Goal: Task Accomplishment & Management: Manage account settings

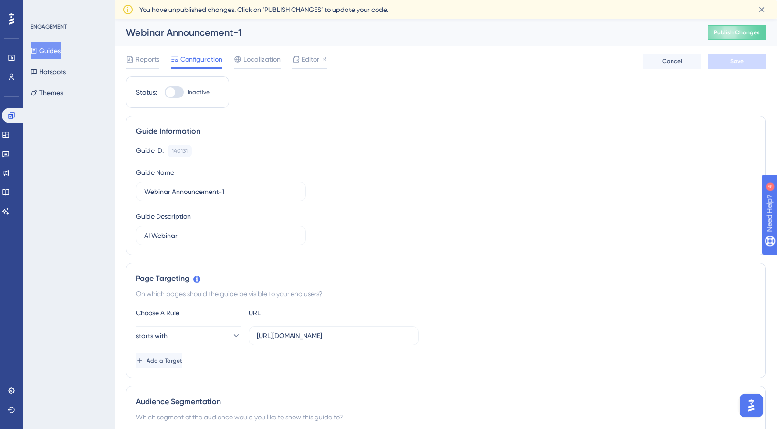
click at [181, 90] on div at bounding box center [174, 91] width 19 height 11
click at [165, 92] on input "Inactive" at bounding box center [164, 92] width 0 height 0
checkbox input "true"
click at [742, 29] on span "Publish Changes" at bounding box center [737, 33] width 46 height 8
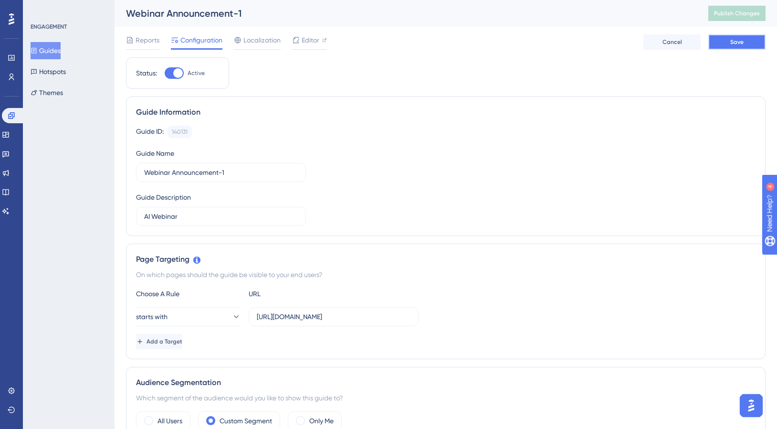
click at [737, 42] on span "Save" at bounding box center [736, 42] width 13 height 8
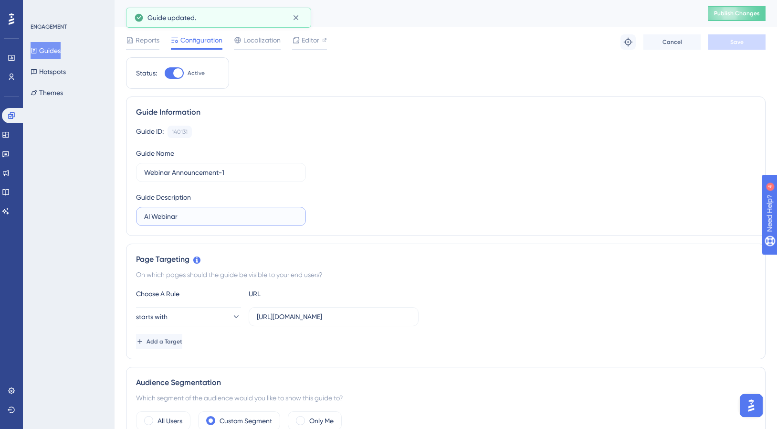
click at [145, 216] on input "AI Webinar" at bounding box center [221, 216] width 154 height 11
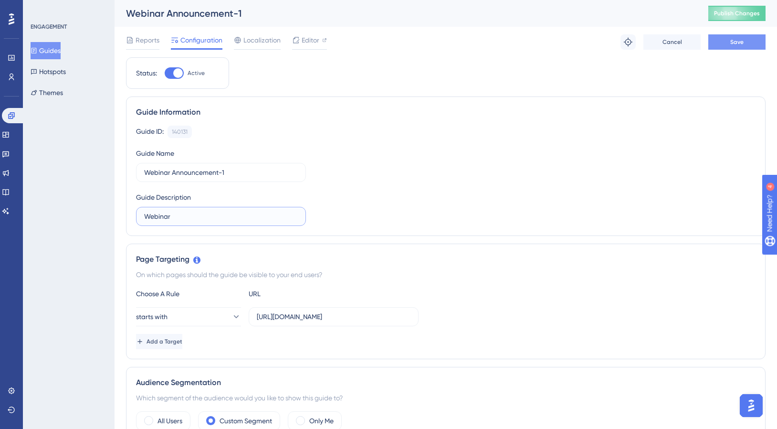
type input "Webinar"
click at [724, 45] on button "Save" at bounding box center [736, 41] width 57 height 15
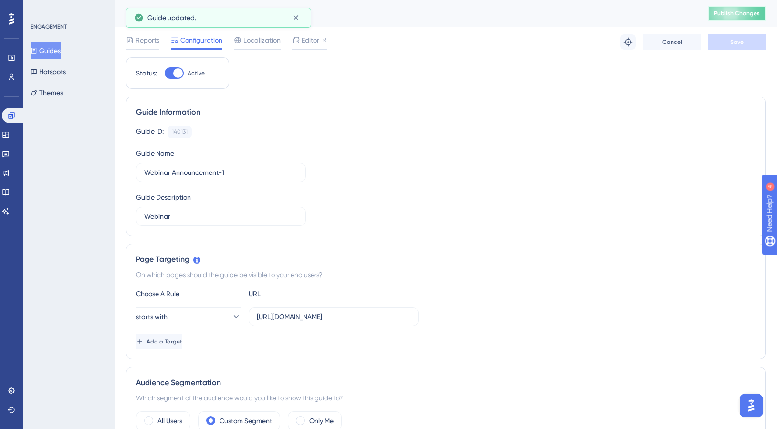
click at [727, 18] on button "Publish Changes" at bounding box center [736, 13] width 57 height 15
